Goal: Find specific page/section: Find specific page/section

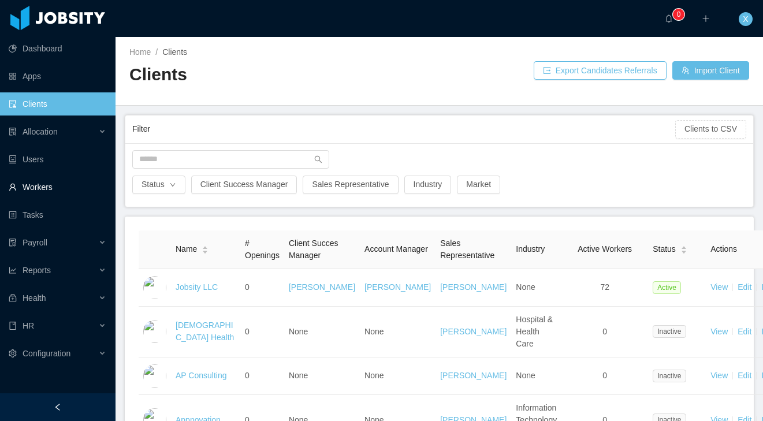
click at [44, 186] on link "Workers" at bounding box center [58, 186] width 98 height 23
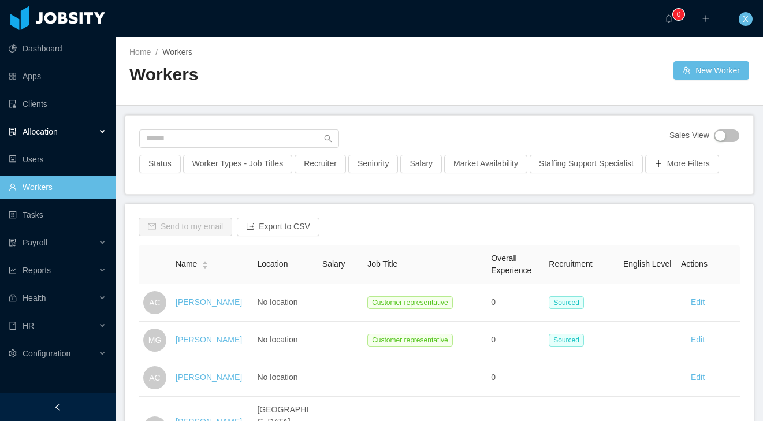
click at [61, 136] on div "Allocation" at bounding box center [57, 131] width 115 height 23
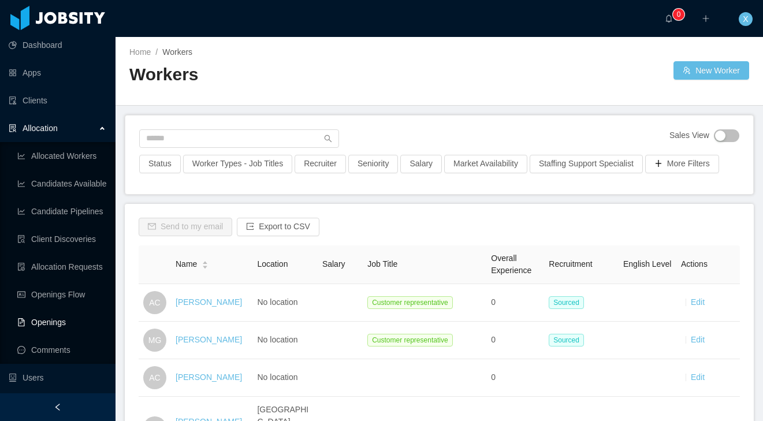
click at [61, 325] on link "Openings" at bounding box center [61, 322] width 89 height 23
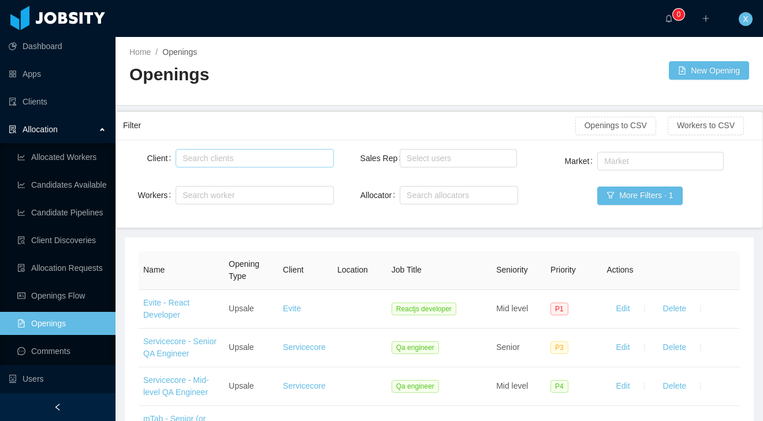
click at [273, 160] on div "Search clients" at bounding box center [251, 158] width 139 height 12
type input "******"
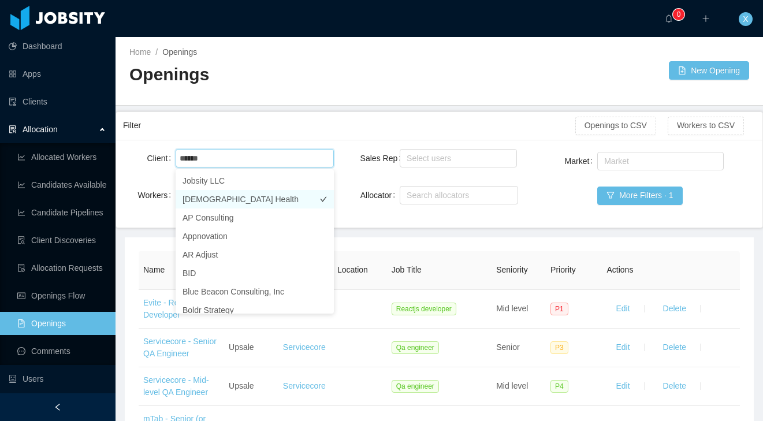
scroll to position [1, 0]
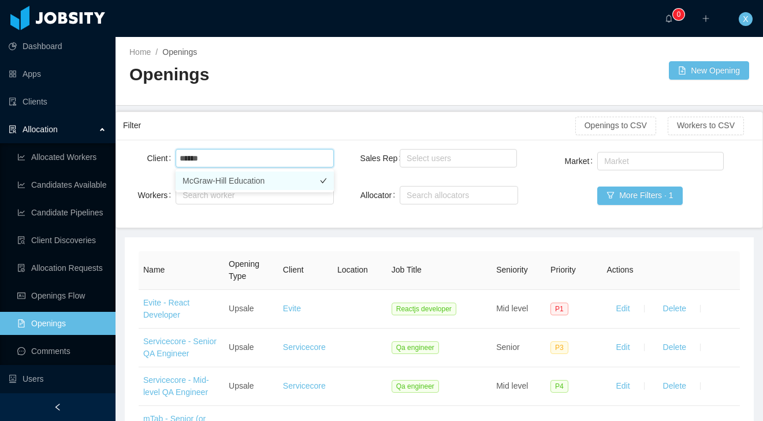
click at [264, 181] on li "McGraw-Hill Education" at bounding box center [254, 180] width 158 height 18
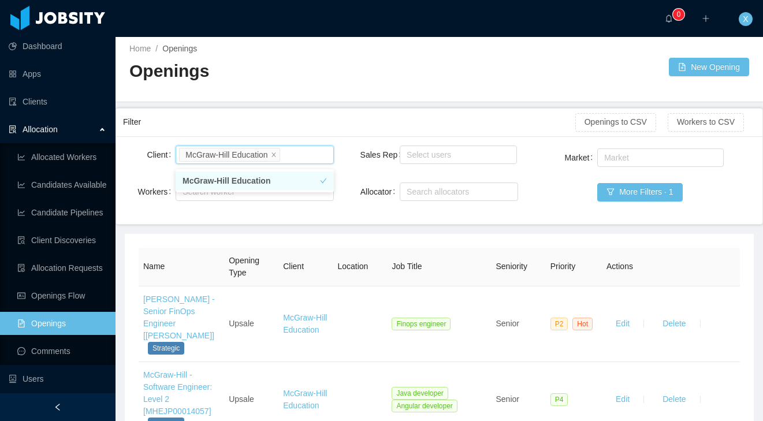
scroll to position [8, 0]
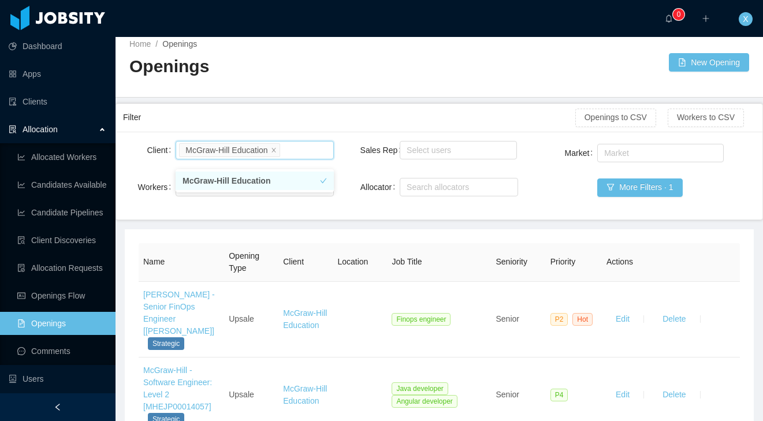
click at [274, 177] on li "McGraw-Hill Education" at bounding box center [254, 180] width 158 height 18
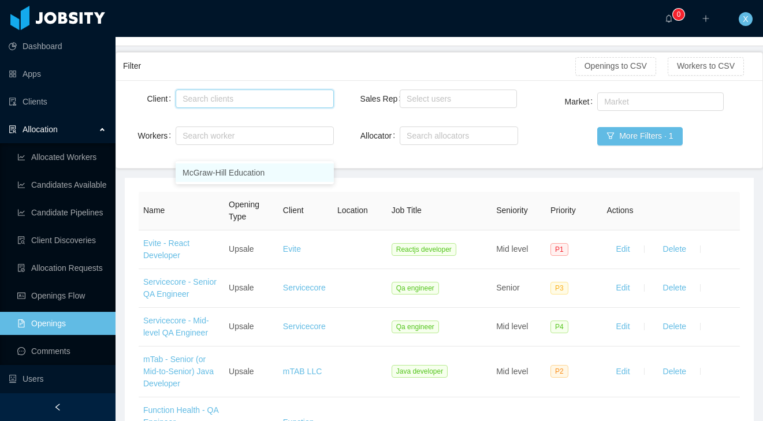
scroll to position [59, 0]
click at [229, 173] on li "McGraw-Hill Education" at bounding box center [254, 172] width 158 height 18
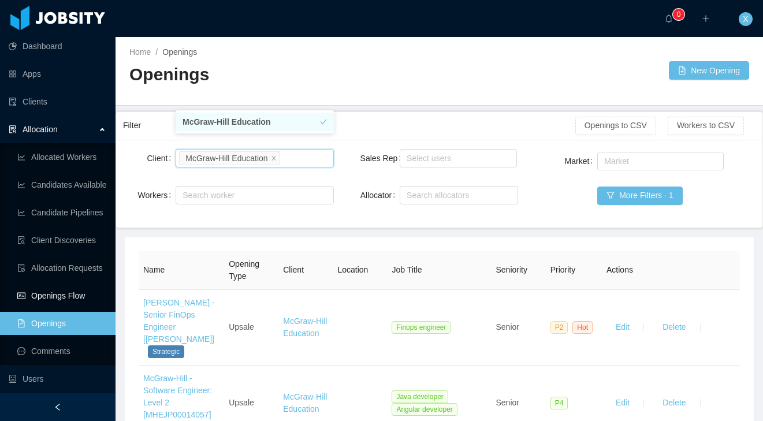
click at [65, 290] on link "Openings Flow" at bounding box center [61, 295] width 89 height 23
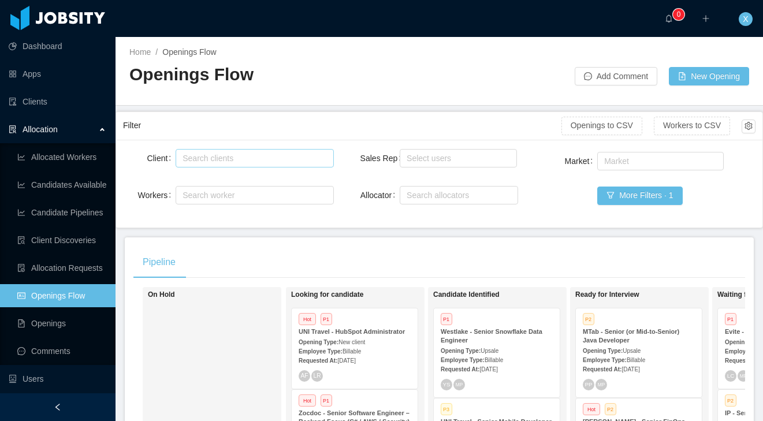
click at [204, 158] on div "Search clients" at bounding box center [251, 158] width 139 height 12
type input "***"
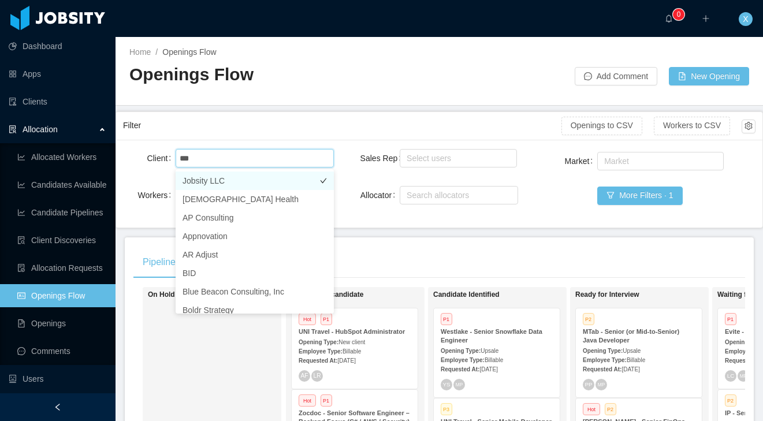
scroll to position [3, 0]
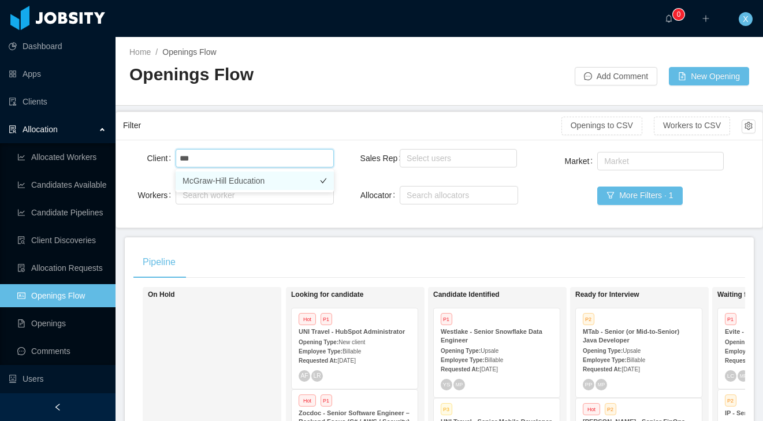
click at [219, 182] on li "McGraw-Hill Education" at bounding box center [254, 180] width 158 height 18
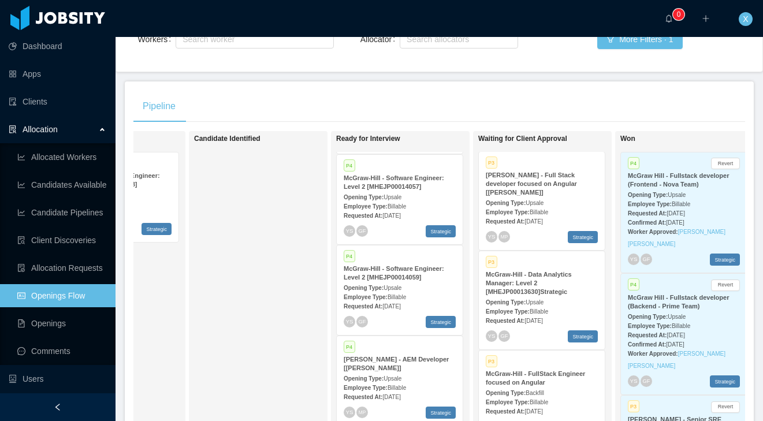
scroll to position [94, 0]
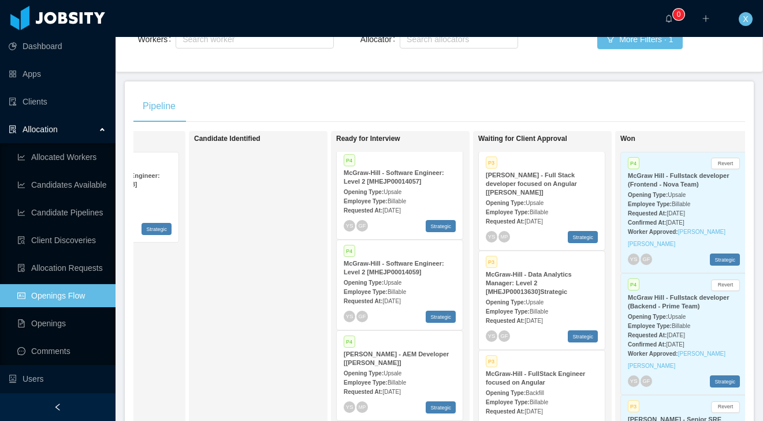
click at [420, 268] on div "McGraw-Hill - Software Engineer: Level 2 [MHEJP00014059]" at bounding box center [399, 267] width 112 height 17
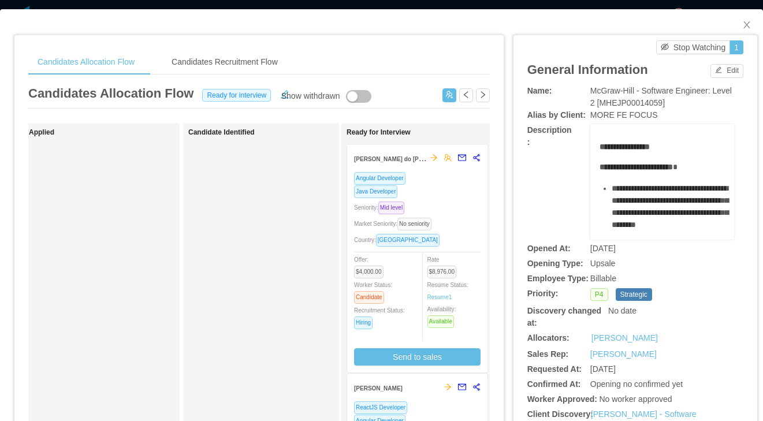
click at [466, 218] on div "Market Seniority: No seniority" at bounding box center [417, 223] width 126 height 13
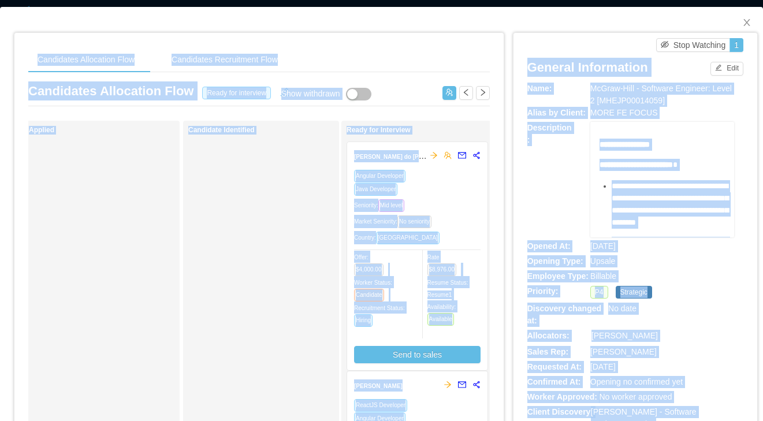
scroll to position [1, 0]
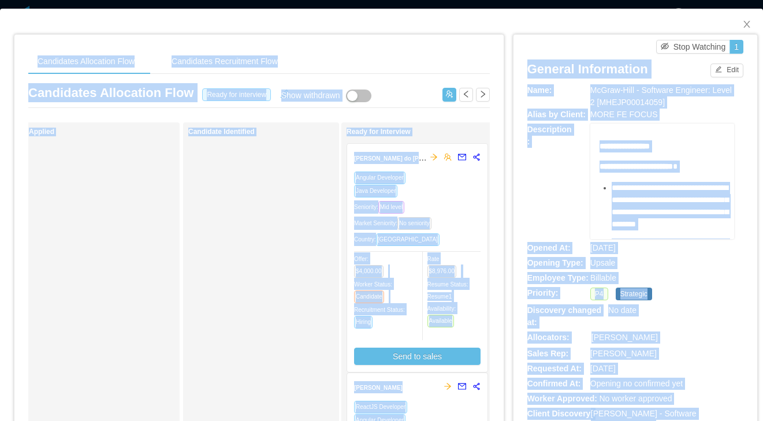
click at [466, 216] on div "Market Seniority: No seniority" at bounding box center [417, 222] width 126 height 13
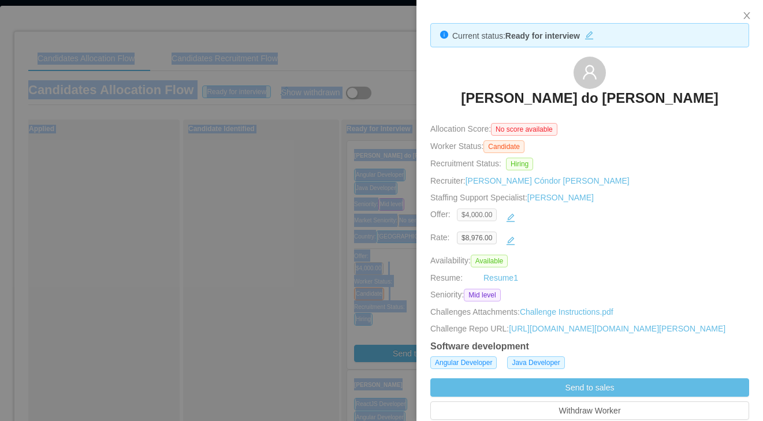
scroll to position [7, 0]
